Goal: Task Accomplishment & Management: Complete application form

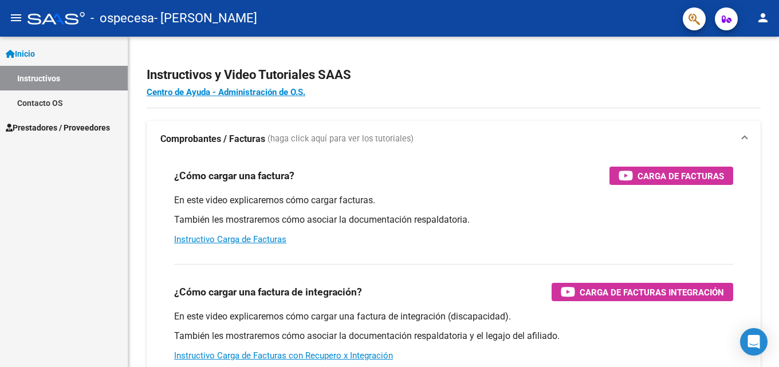
click at [41, 132] on span "Prestadores / Proveedores" at bounding box center [58, 127] width 104 height 13
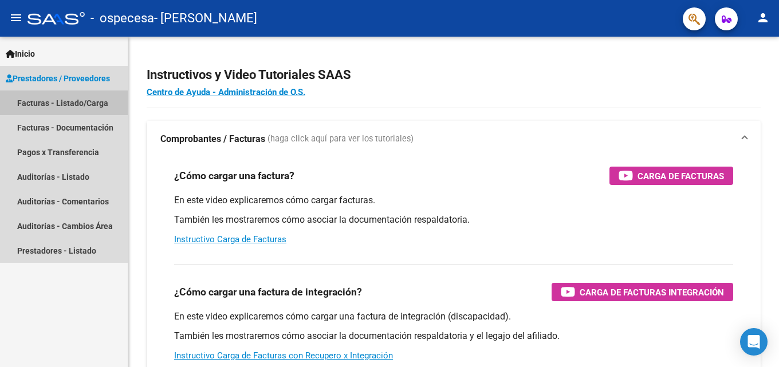
click at [62, 103] on link "Facturas - Listado/Carga" at bounding box center [64, 102] width 128 height 25
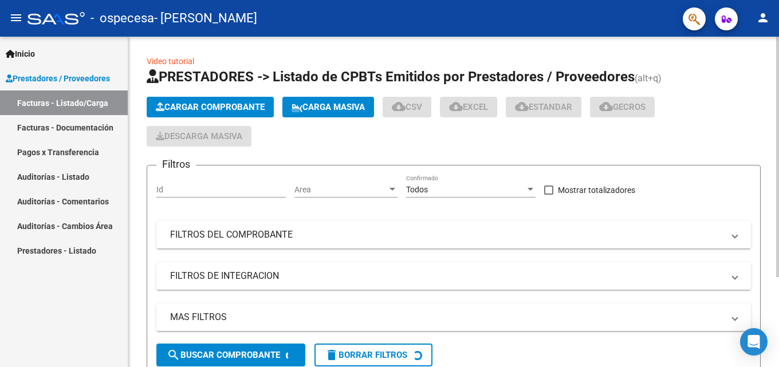
click at [211, 108] on span "Cargar Comprobante" at bounding box center [210, 107] width 109 height 10
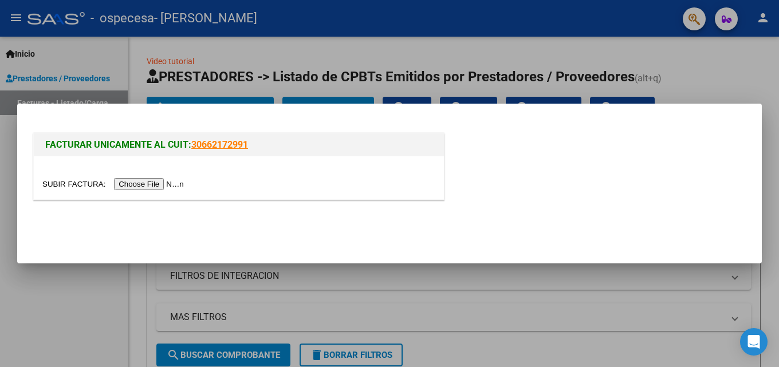
click at [163, 186] on input "file" at bounding box center [114, 184] width 145 height 12
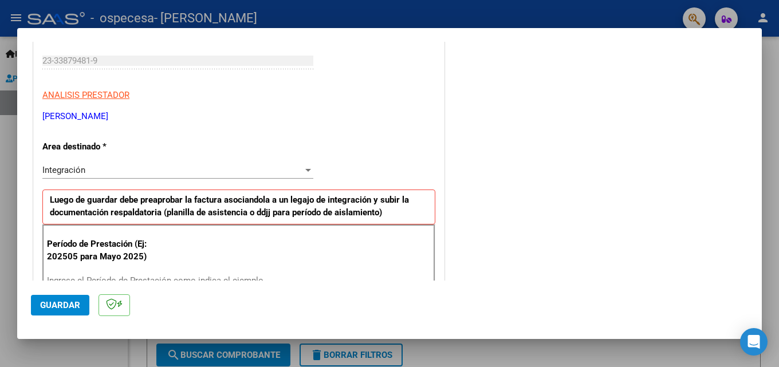
scroll to position [229, 0]
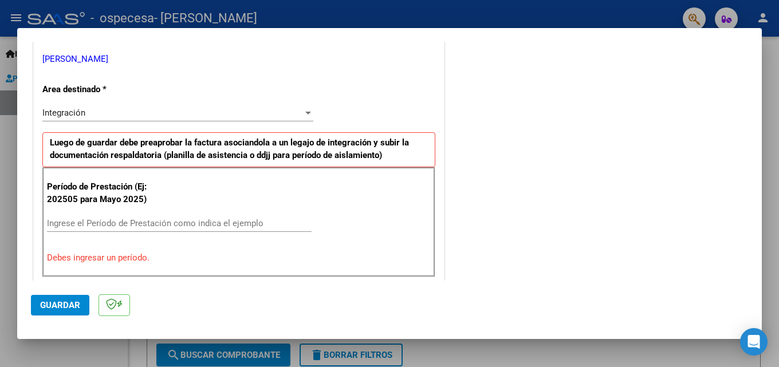
click at [81, 222] on input "Ingrese el Período de Prestación como indica el ejemplo" at bounding box center [179, 223] width 265 height 10
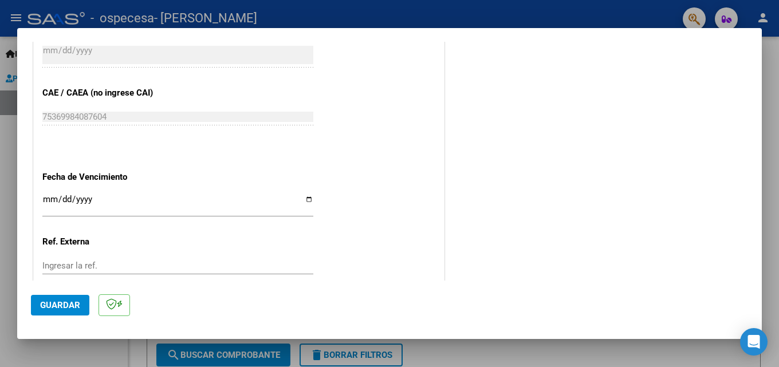
scroll to position [769, 0]
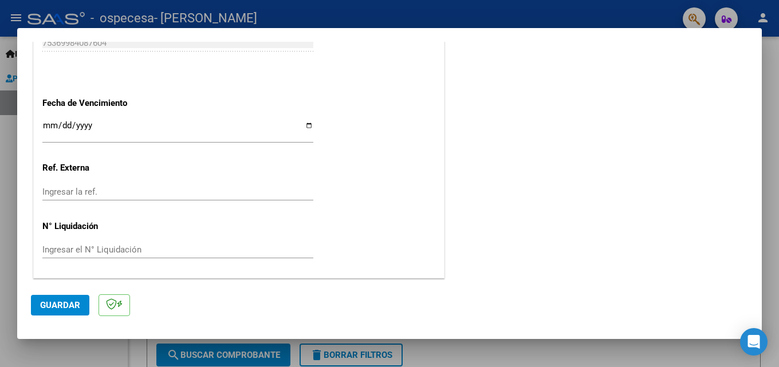
type input "202508"
click at [307, 125] on input "Ingresar la fecha" at bounding box center [177, 130] width 271 height 18
click at [305, 124] on input "Ingresar la fecha" at bounding box center [177, 130] width 271 height 18
type input "[DATE]"
click at [74, 298] on button "Guardar" at bounding box center [60, 305] width 58 height 21
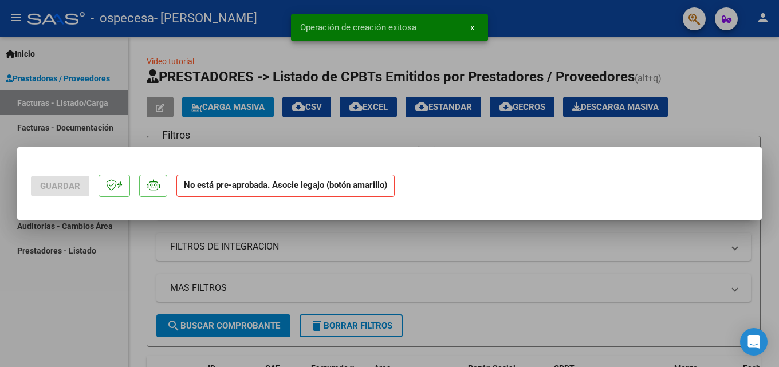
scroll to position [0, 0]
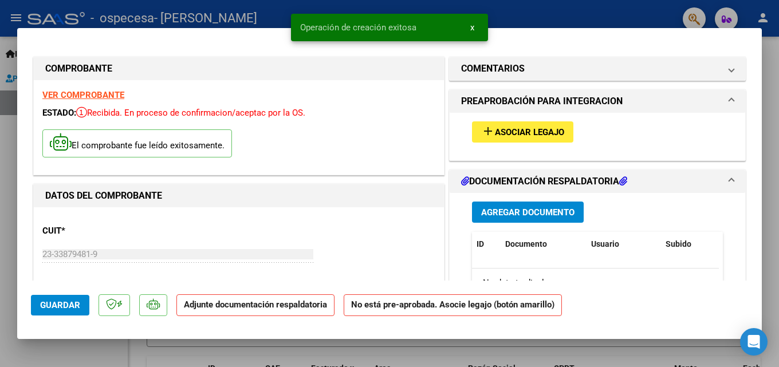
click at [507, 127] on span "add Asociar Legajo" at bounding box center [522, 132] width 83 height 10
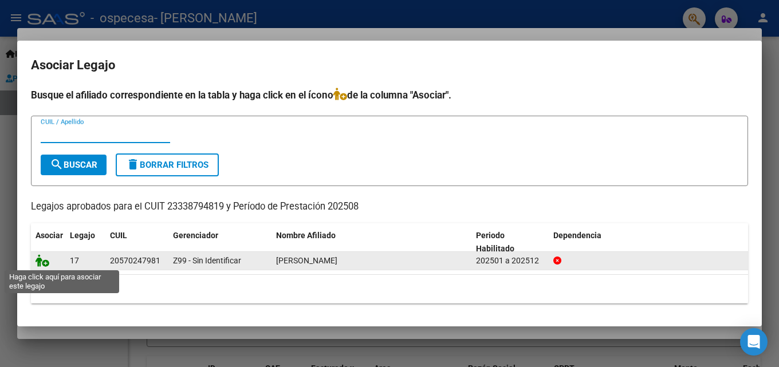
click at [40, 262] on icon at bounding box center [43, 260] width 14 height 13
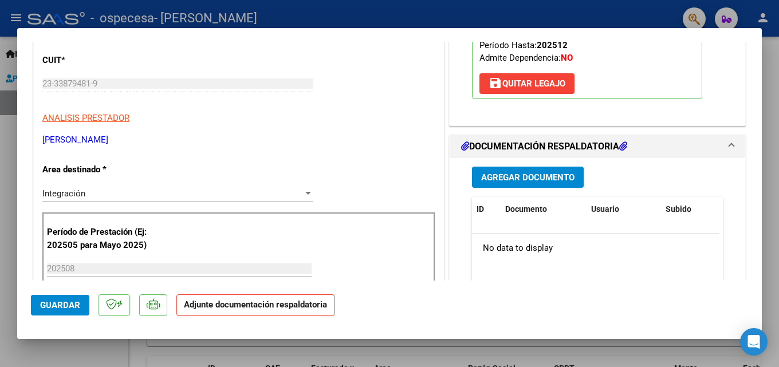
scroll to position [115, 0]
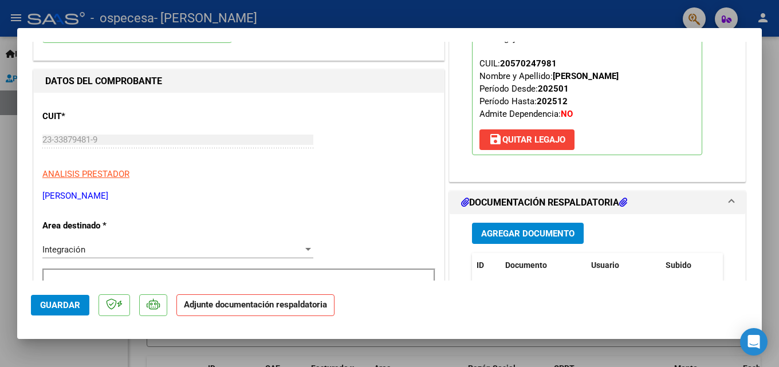
click at [498, 226] on button "Agregar Documento" at bounding box center [528, 233] width 112 height 21
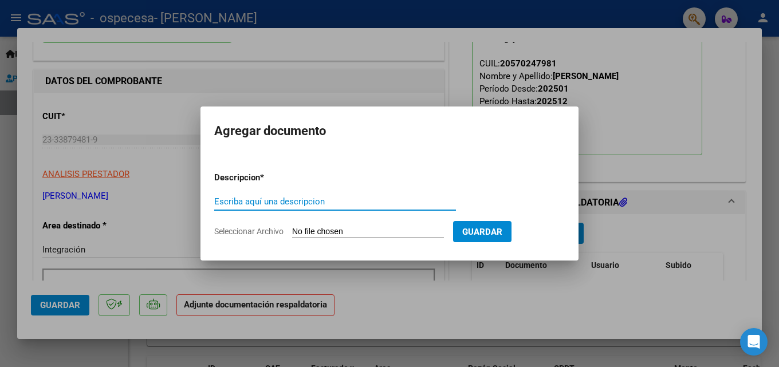
click at [306, 229] on input "Seleccionar Archivo" at bounding box center [368, 232] width 152 height 11
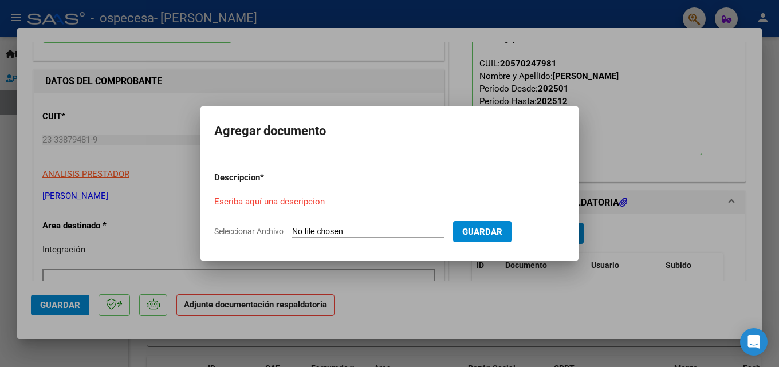
type input "C:\fakepath\[PERSON_NAME] - [DATE] TO.pdf"
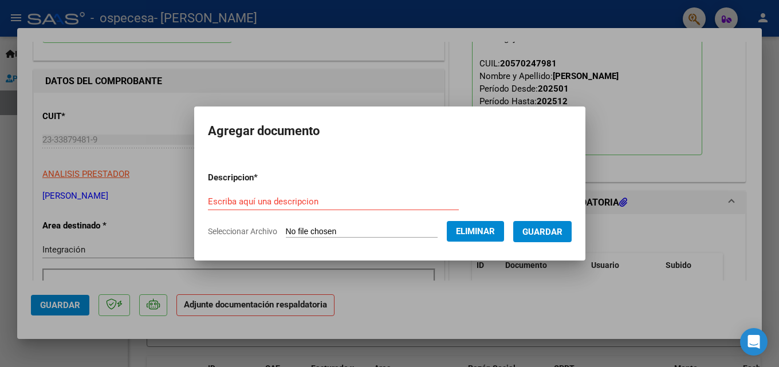
click at [550, 226] on span "Guardar" at bounding box center [542, 231] width 40 height 10
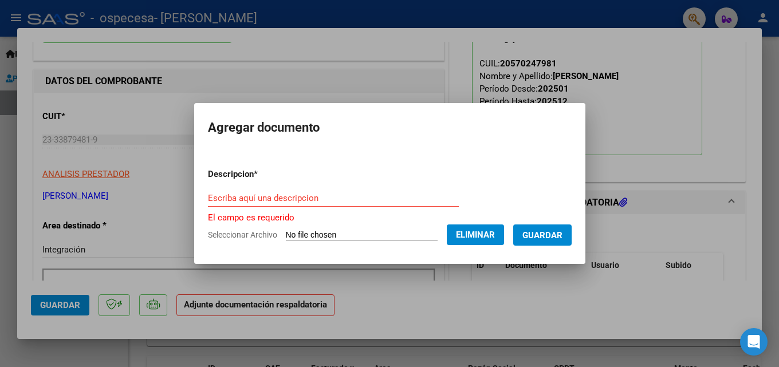
click at [241, 195] on input "Escriba aquí una descripcion" at bounding box center [333, 198] width 251 height 10
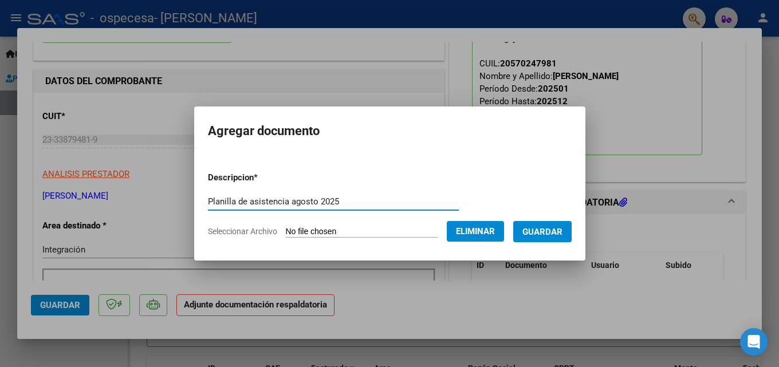
type input "Planilla de asistencia agosto 2025"
click at [548, 234] on span "Guardar" at bounding box center [542, 232] width 40 height 10
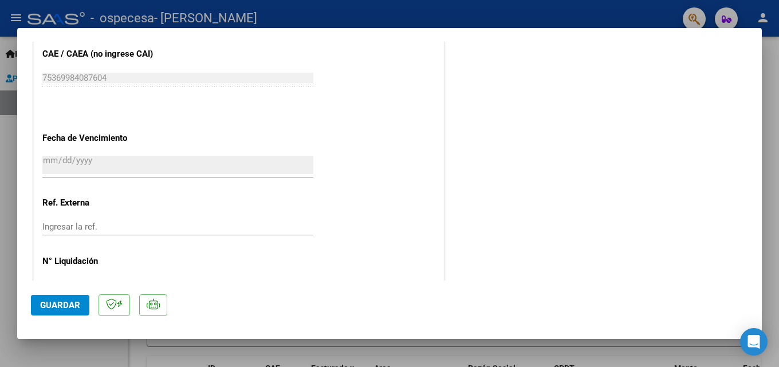
scroll to position [786, 0]
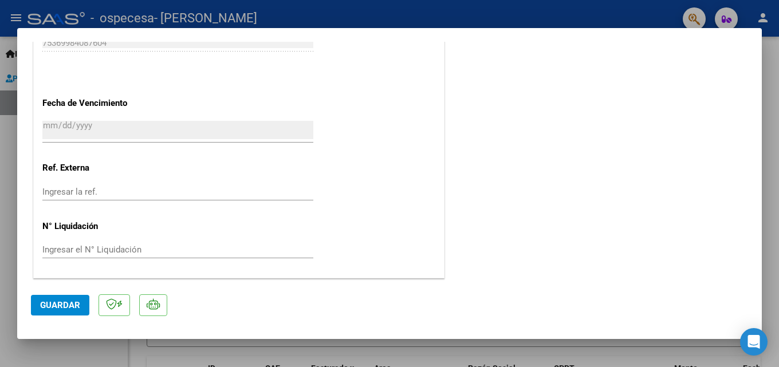
click at [67, 303] on span "Guardar" at bounding box center [60, 305] width 40 height 10
click at [0, 146] on div at bounding box center [389, 183] width 779 height 367
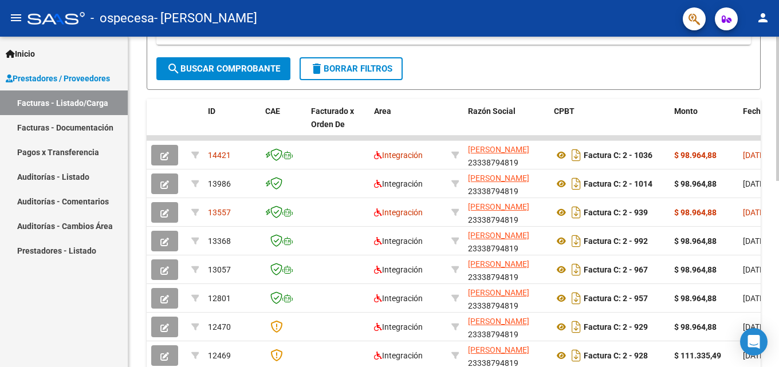
scroll to position [314, 0]
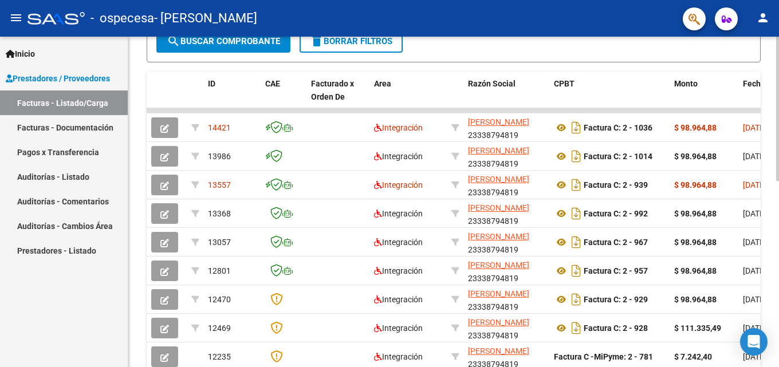
click at [778, 189] on div at bounding box center [777, 249] width 3 height 144
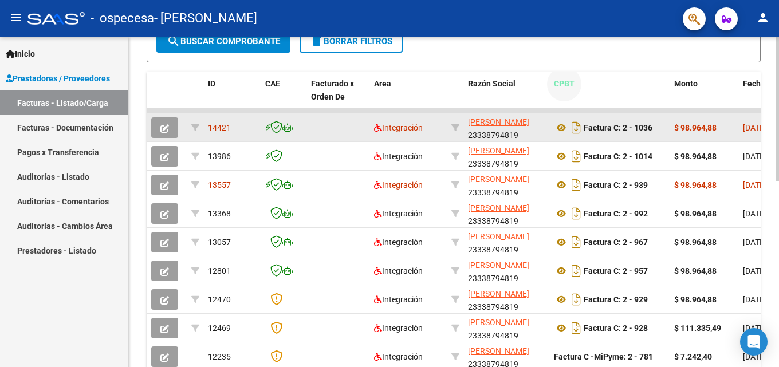
drag, startPoint x: 582, startPoint y: 108, endPoint x: 498, endPoint y: 114, distance: 85.0
click at [498, 113] on div "ID CAE Facturado x Orden De Area Razón Social CPBT Monto Fecha Cpbt Días desde …" at bounding box center [454, 252] width 614 height 361
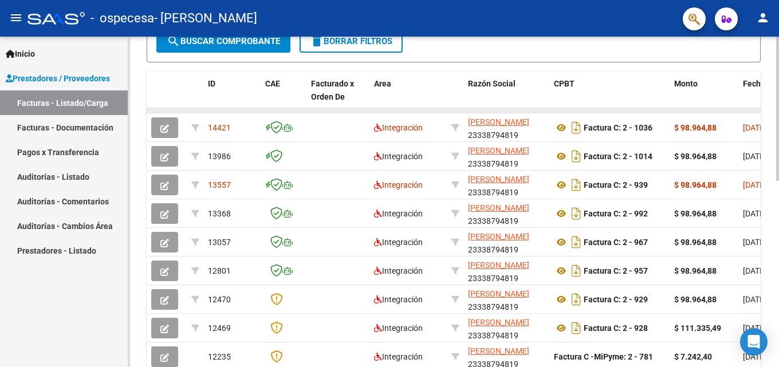
click at [499, 108] on datatable-header-cell "Razón Social" at bounding box center [506, 97] width 86 height 50
drag, startPoint x: 541, startPoint y: 110, endPoint x: 723, endPoint y: 95, distance: 182.7
drag, startPoint x: 743, startPoint y: 108, endPoint x: 679, endPoint y: 111, distance: 64.8
click at [679, 111] on div "ID CAE Facturado x Orden De Area Razón Social CPBT Monto Fecha Cpbt Días desde …" at bounding box center [454, 252] width 614 height 361
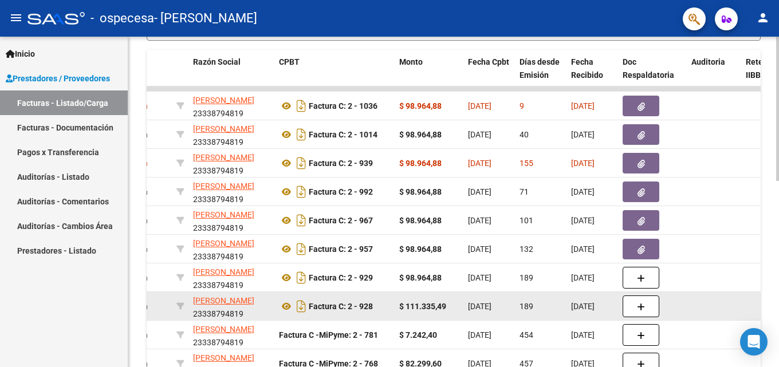
scroll to position [310, 0]
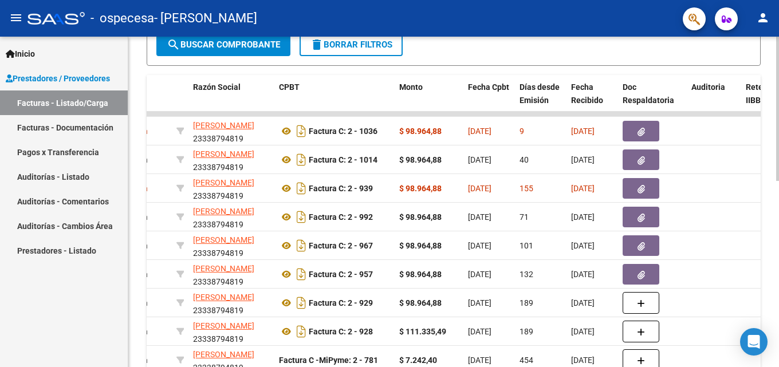
click at [777, 192] on div at bounding box center [777, 247] width 3 height 144
click at [761, 163] on div "Video tutorial PRESTADORES -> Listado de CPBTs Emitidos por Prestadores / Prove…" at bounding box center [453, 99] width 651 height 746
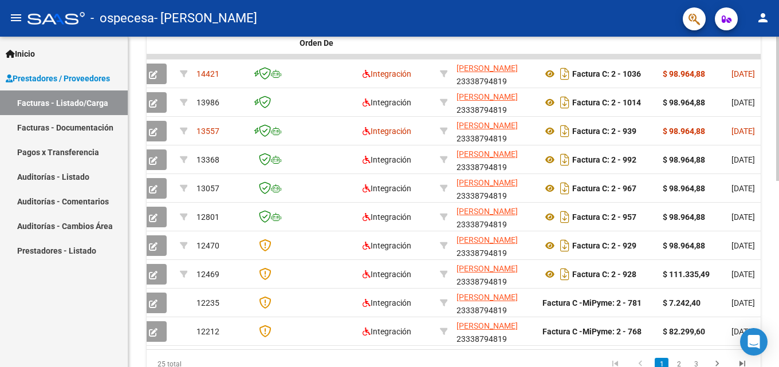
scroll to position [0, 0]
